Goal: Information Seeking & Learning: Learn about a topic

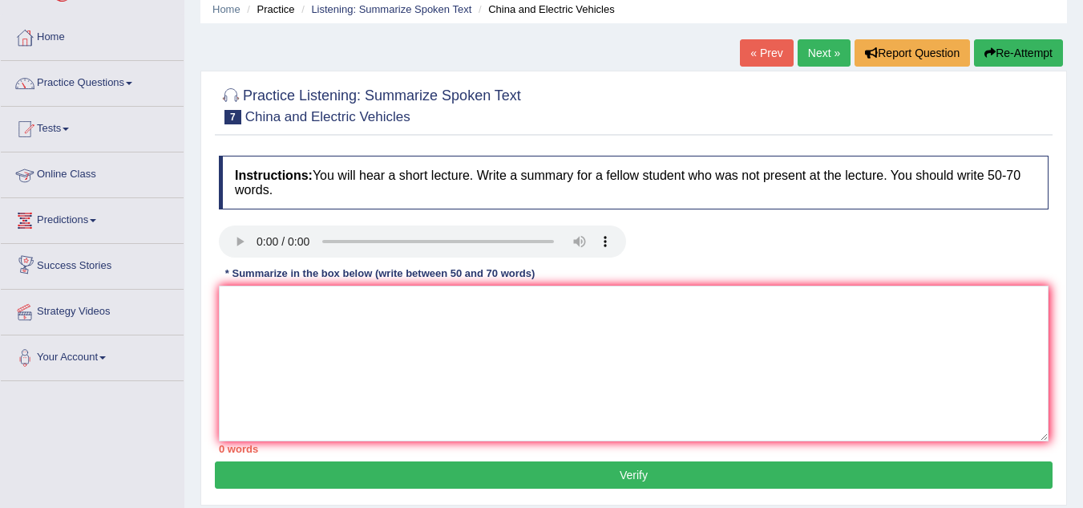
scroll to position [64, 0]
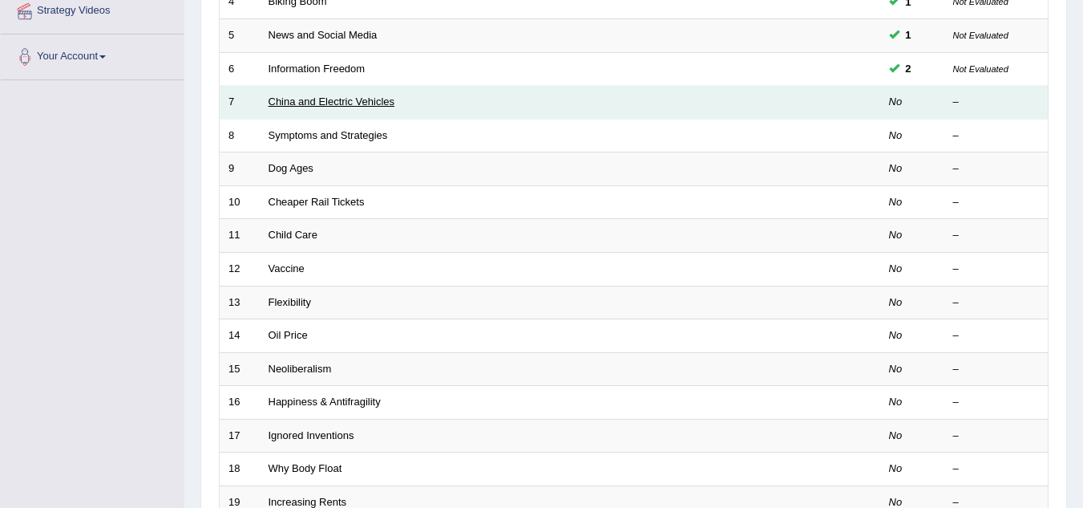
click at [344, 105] on link "China and Electric Vehicles" at bounding box center [332, 101] width 127 height 12
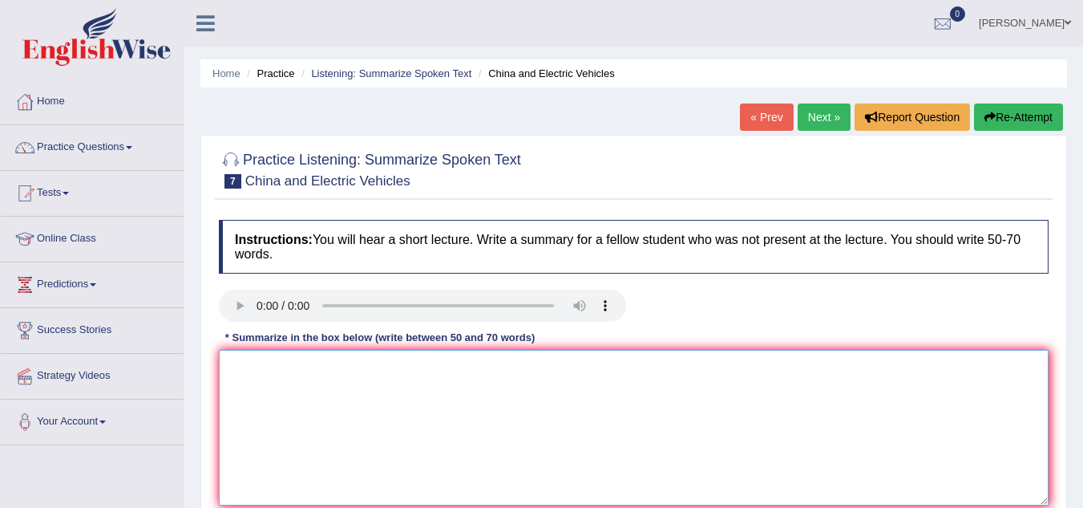
click at [225, 383] on textarea at bounding box center [634, 428] width 830 height 156
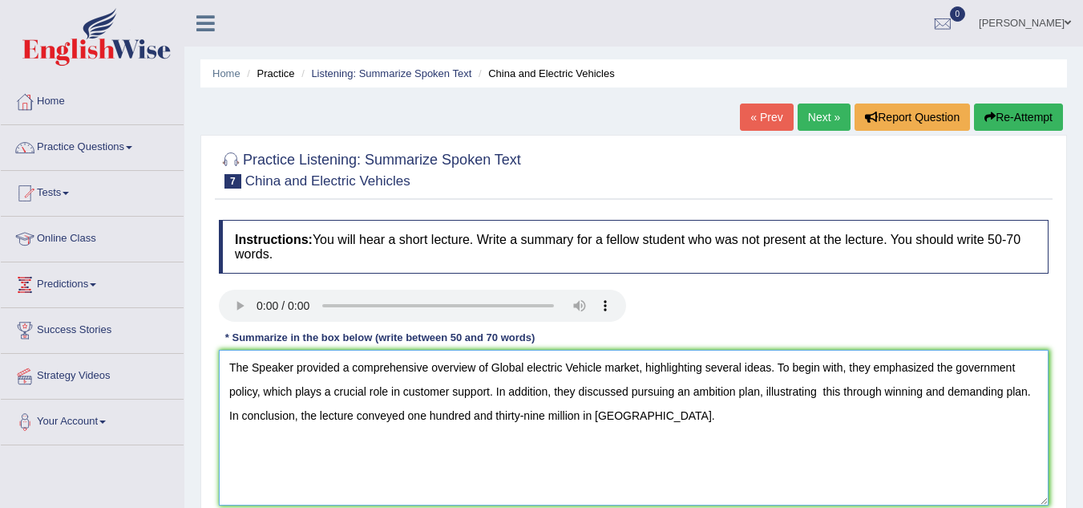
scroll to position [334, 0]
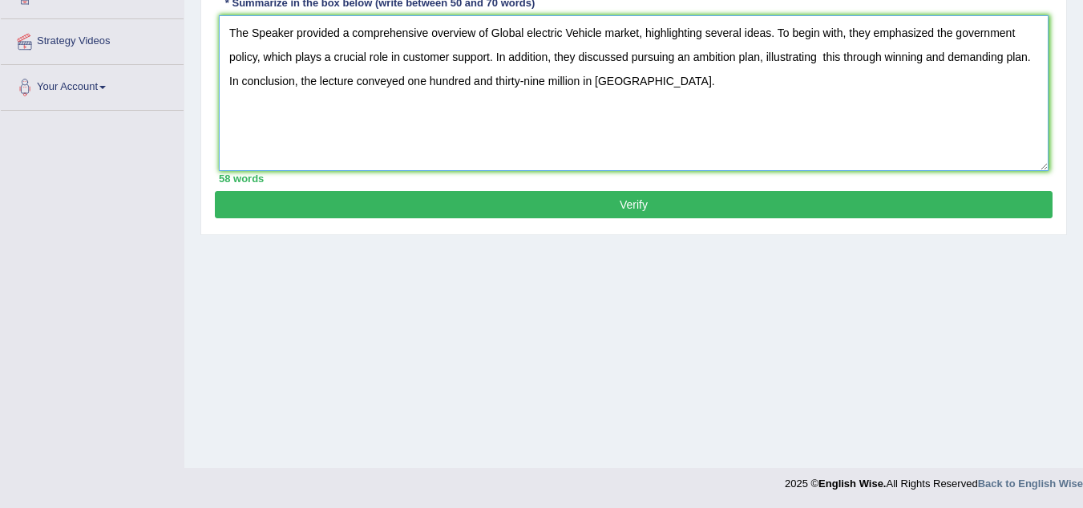
type textarea "The Speaker provided a comprehensive overview of Global electric Vehicle market…"
click at [752, 200] on button "Verify" at bounding box center [634, 204] width 838 height 27
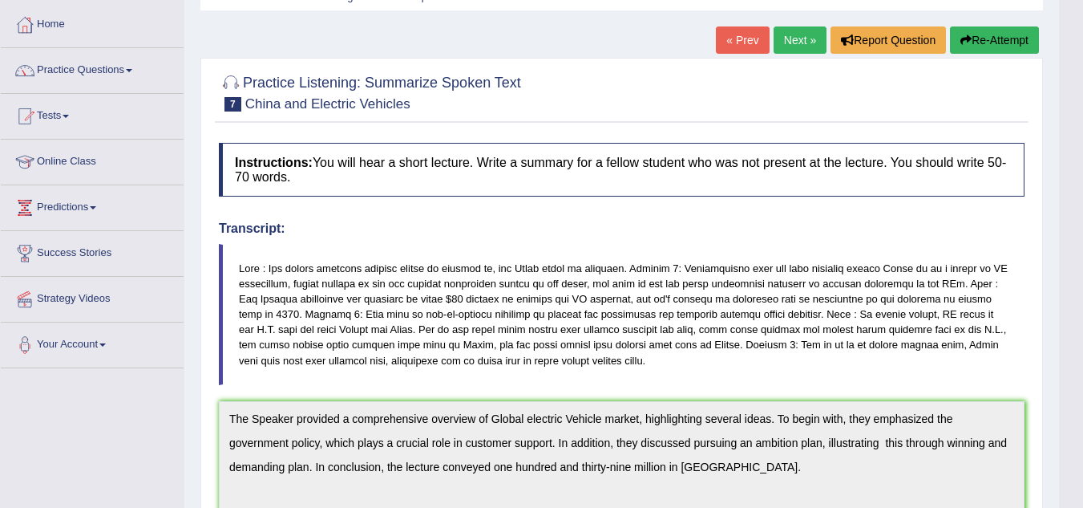
scroll to position [0, 0]
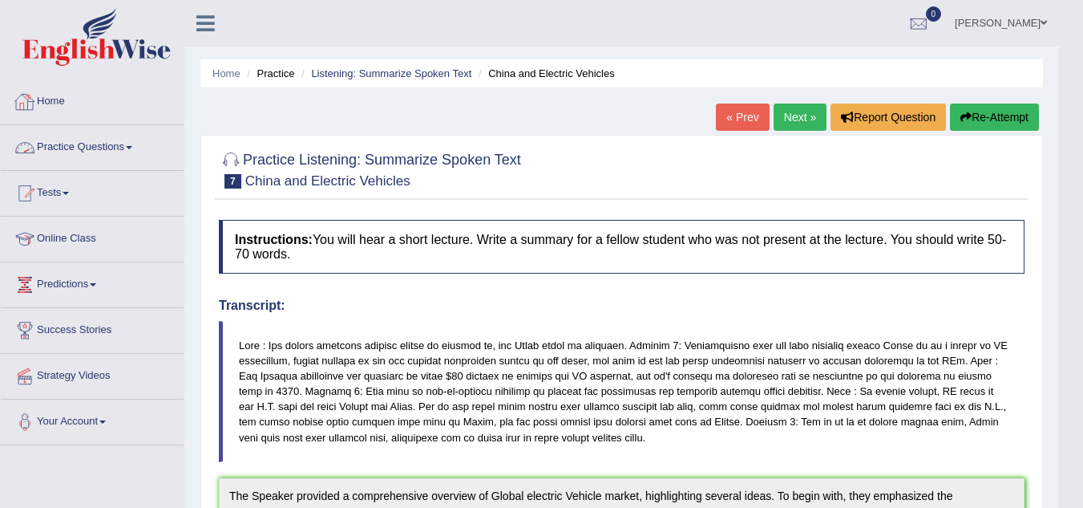
click at [120, 147] on link "Practice Questions" at bounding box center [92, 145] width 183 height 40
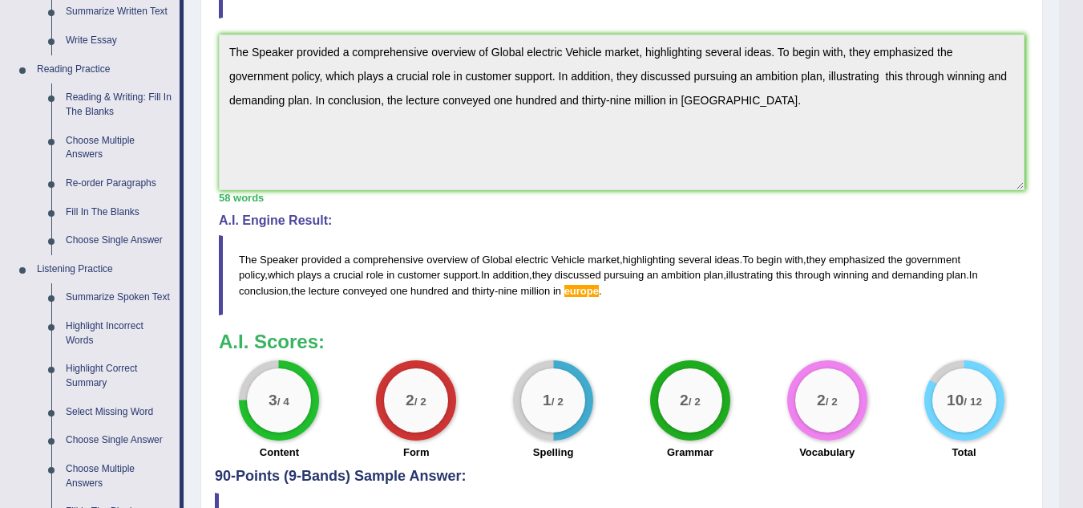
scroll to position [795, 0]
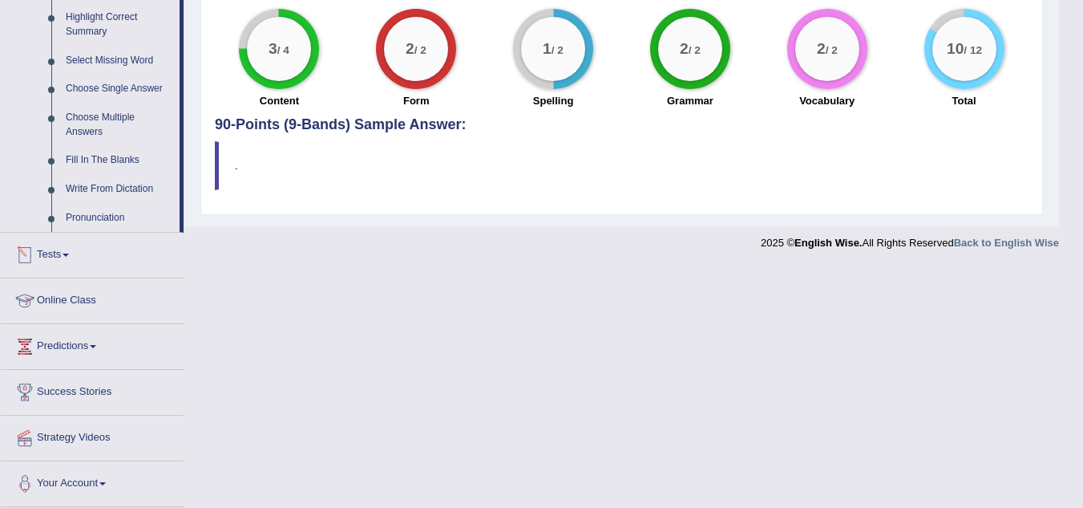
click at [67, 252] on link "Tests" at bounding box center [92, 253] width 183 height 40
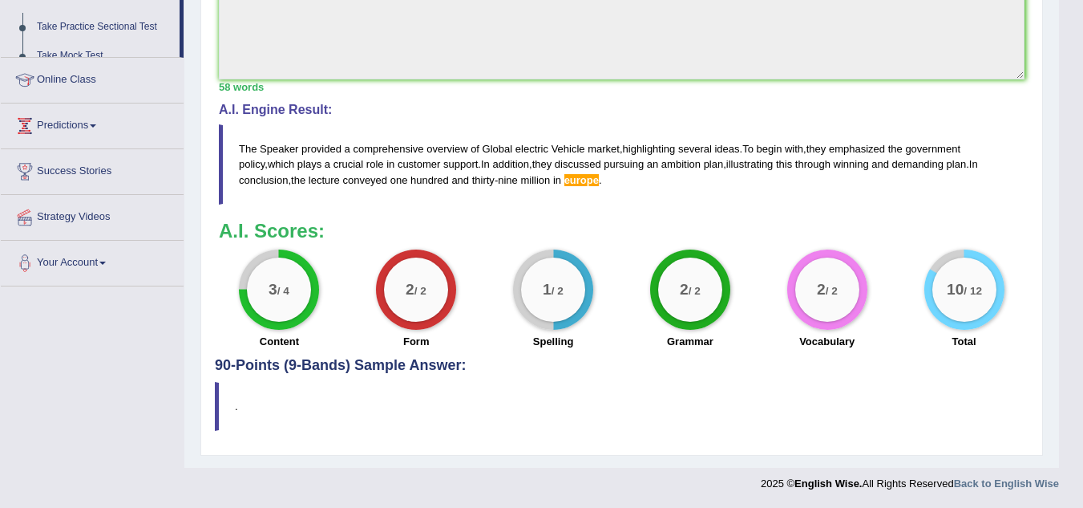
scroll to position [203, 0]
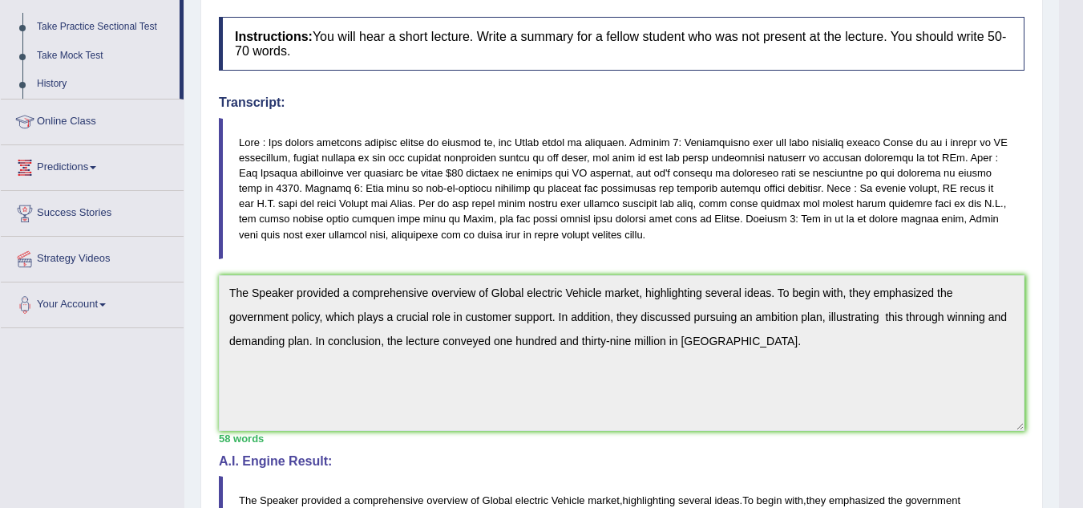
click at [91, 123] on link "Online Class" at bounding box center [92, 119] width 183 height 40
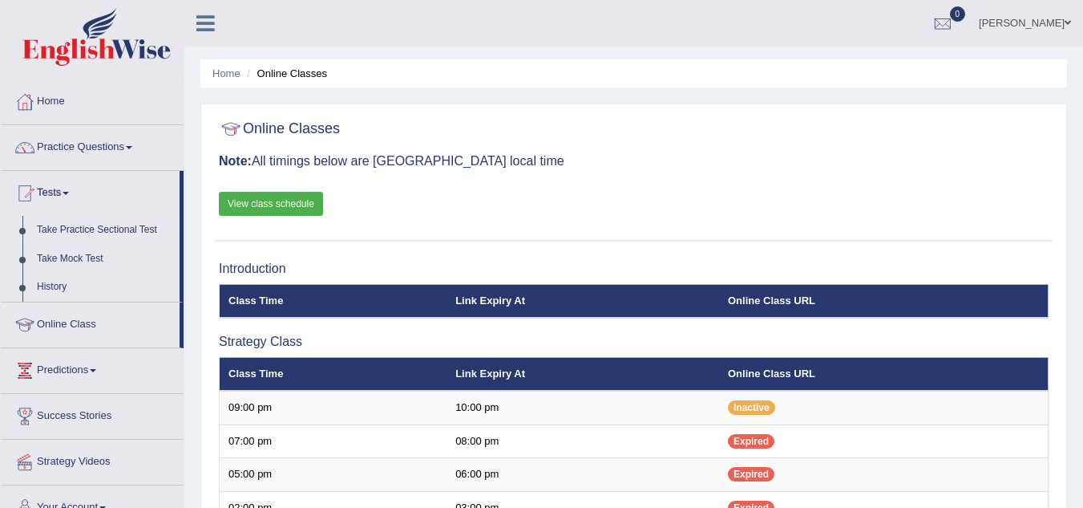
click at [118, 225] on link "Take Practice Sectional Test" at bounding box center [105, 230] width 150 height 29
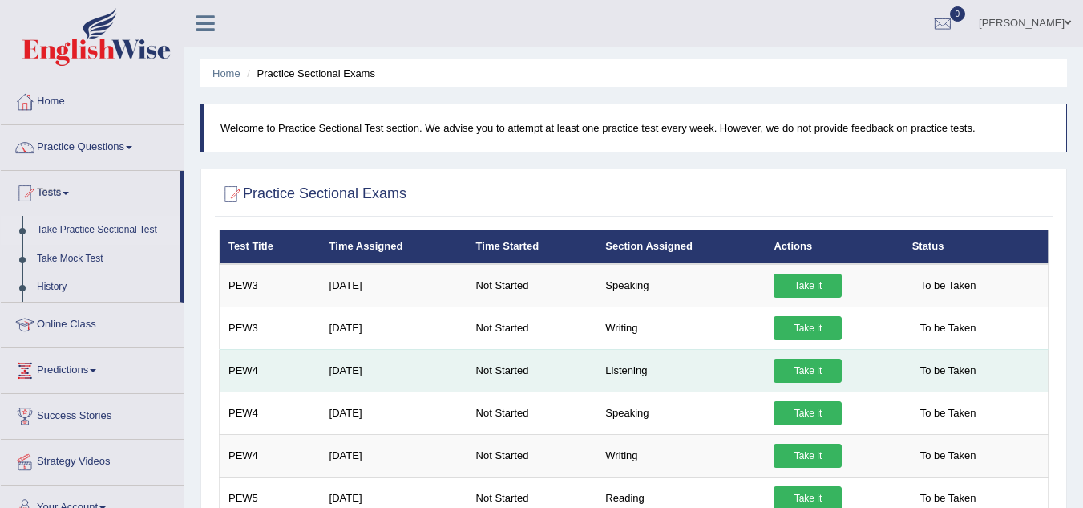
click at [816, 365] on link "Take it" at bounding box center [808, 370] width 68 height 24
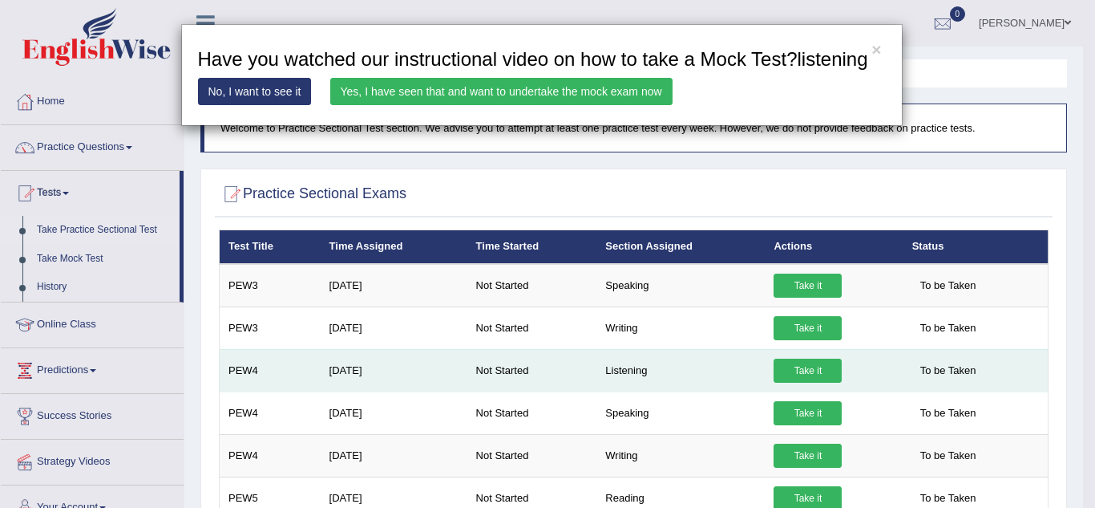
click at [816, 365] on div "× Have you watched our instructional video on how to take a Mock Test?listening…" at bounding box center [547, 254] width 1095 height 508
